Goal: Task Accomplishment & Management: Use online tool/utility

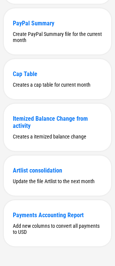
scroll to position [213, 0]
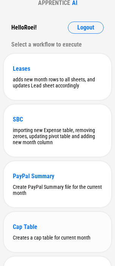
scroll to position [213, 0]
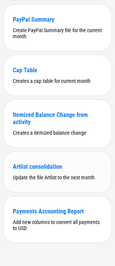
click at [41, 168] on div "Artlist consolidation" at bounding box center [58, 166] width 90 height 7
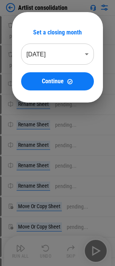
click at [55, 51] on body "Artlist consolidation Download Netsuite Reports pending... Download Netsuite Re…" at bounding box center [57, 133] width 115 height 266
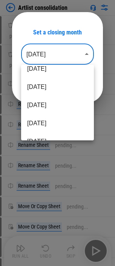
scroll to position [38, 0]
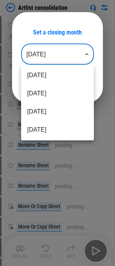
click at [55, 112] on li "Apr 2025" at bounding box center [57, 112] width 73 height 18
type input "********"
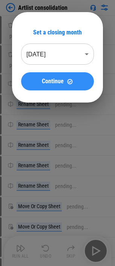
click at [55, 80] on span "Continue" at bounding box center [53, 81] width 22 height 6
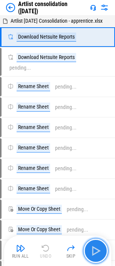
click at [93, 252] on img "button" at bounding box center [96, 251] width 12 height 12
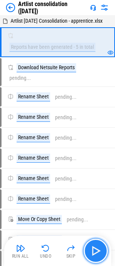
click at [93, 252] on img "button" at bounding box center [96, 251] width 12 height 12
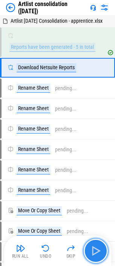
click at [93, 252] on img "button" at bounding box center [96, 251] width 12 height 12
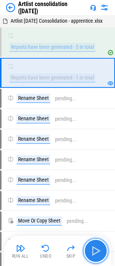
click at [92, 251] on img "button" at bounding box center [96, 251] width 12 height 12
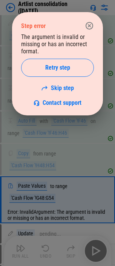
scroll to position [2025, 0]
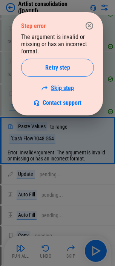
click at [60, 87] on link "Skip step" at bounding box center [57, 87] width 33 height 7
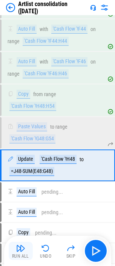
click at [20, 250] on img "button" at bounding box center [20, 248] width 9 height 9
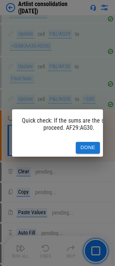
scroll to position [2755, 0]
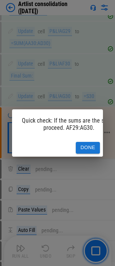
click at [86, 145] on button "Done" at bounding box center [88, 148] width 24 height 12
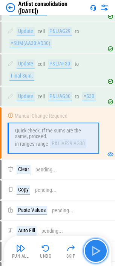
click at [91, 255] on img "button" at bounding box center [96, 251] width 12 height 12
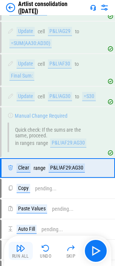
click at [17, 249] on img "button" at bounding box center [20, 248] width 9 height 9
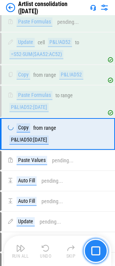
scroll to position [3082, 0]
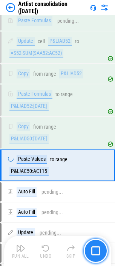
click at [100, 246] on button "button" at bounding box center [96, 251] width 24 height 24
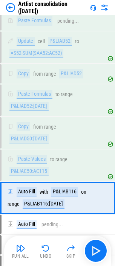
click at [19, 248] on img "button" at bounding box center [20, 248] width 9 height 9
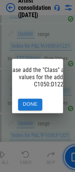
scroll to position [0, 18]
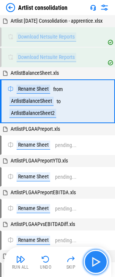
click at [98, 261] on img "button" at bounding box center [96, 262] width 12 height 12
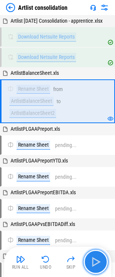
click at [100, 264] on img "button" at bounding box center [96, 262] width 12 height 12
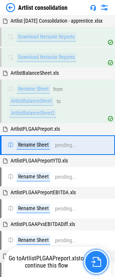
click at [96, 264] on img "button" at bounding box center [97, 262] width 10 height 10
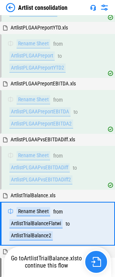
scroll to position [243, 0]
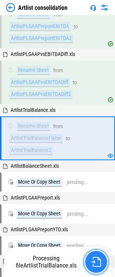
click at [97, 265] on img "button" at bounding box center [97, 262] width 10 height 10
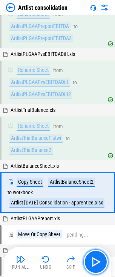
click at [97, 265] on img "button" at bounding box center [96, 262] width 12 height 12
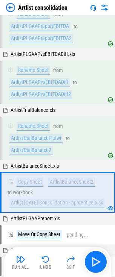
click at [21, 260] on img "button" at bounding box center [20, 259] width 9 height 9
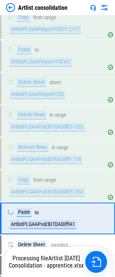
scroll to position [1209, 0]
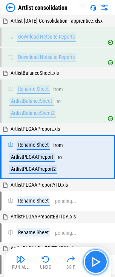
drag, startPoint x: 0, startPoint y: 0, endPoint x: 96, endPoint y: 264, distance: 280.9
click at [96, 264] on img "button" at bounding box center [96, 262] width 12 height 12
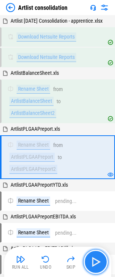
click at [96, 264] on img "button" at bounding box center [96, 262] width 12 height 12
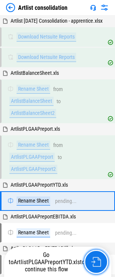
click at [96, 264] on img "button" at bounding box center [97, 262] width 10 height 10
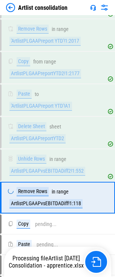
scroll to position [1144, 0]
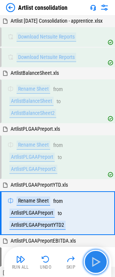
drag, startPoint x: 0, startPoint y: 0, endPoint x: 96, endPoint y: 264, distance: 280.9
click at [96, 264] on img "button" at bounding box center [96, 262] width 12 height 12
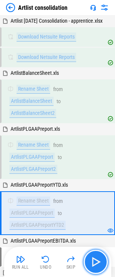
click at [96, 264] on img "button" at bounding box center [96, 262] width 12 height 12
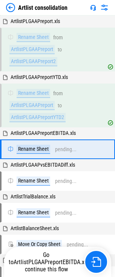
scroll to position [119, 0]
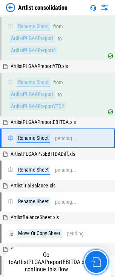
click at [96, 264] on img "button" at bounding box center [97, 262] width 10 height 10
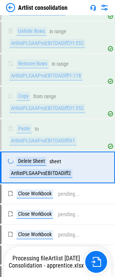
scroll to position [1242, 0]
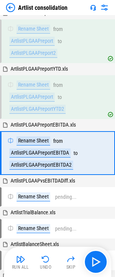
scroll to position [119, 0]
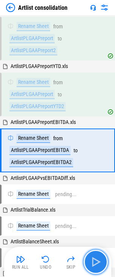
click at [97, 265] on img "button" at bounding box center [96, 262] width 12 height 12
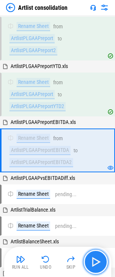
click at [97, 265] on img "button" at bounding box center [96, 262] width 12 height 12
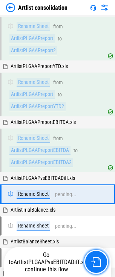
click at [97, 265] on img "button" at bounding box center [97, 262] width 10 height 10
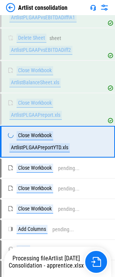
scroll to position [1340, 0]
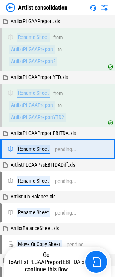
scroll to position [119, 0]
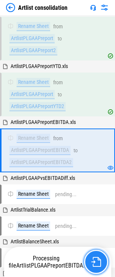
click at [97, 265] on img "button" at bounding box center [97, 262] width 10 height 10
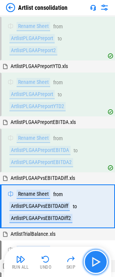
click at [97, 265] on img "button" at bounding box center [96, 262] width 12 height 12
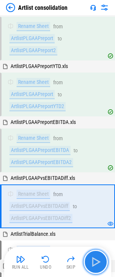
click at [97, 265] on img "button" at bounding box center [96, 262] width 12 height 12
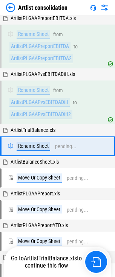
scroll to position [231, 0]
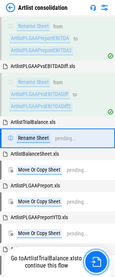
click at [97, 265] on img "button" at bounding box center [97, 262] width 10 height 10
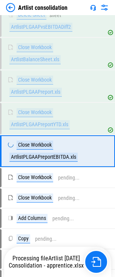
scroll to position [1372, 0]
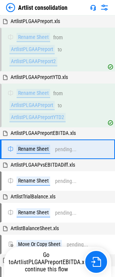
scroll to position [119, 0]
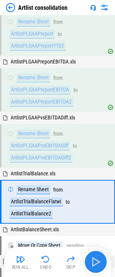
click at [97, 265] on img "button" at bounding box center [96, 262] width 12 height 12
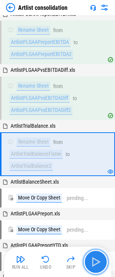
click at [97, 265] on img "button" at bounding box center [96, 262] width 12 height 12
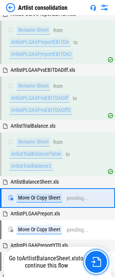
click at [97, 265] on img "button" at bounding box center [97, 262] width 10 height 10
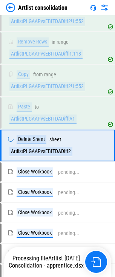
scroll to position [1242, 0]
